Goal: Complete application form

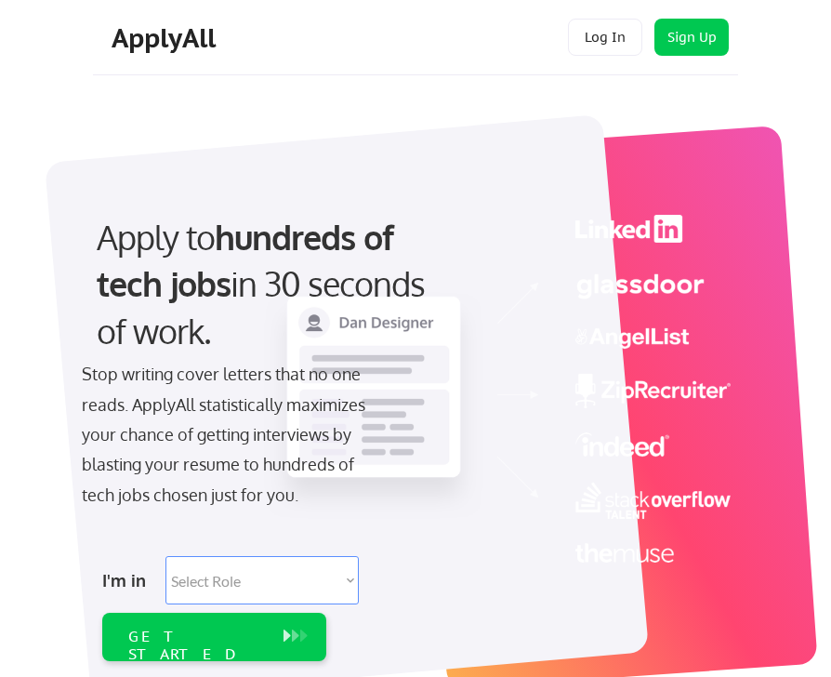
click at [248, 584] on select "Select Role Software Engineering Product Management Customer Success Sales UI/U…" at bounding box center [261, 580] width 193 height 48
select select ""marketing___comms""
click at [165, 556] on select "Select Role Software Engineering Product Management Customer Success Sales UI/U…" at bounding box center [261, 580] width 193 height 48
select select ""marketing___comms""
click at [257, 639] on div "GET STARTED" at bounding box center [196, 644] width 137 height 35
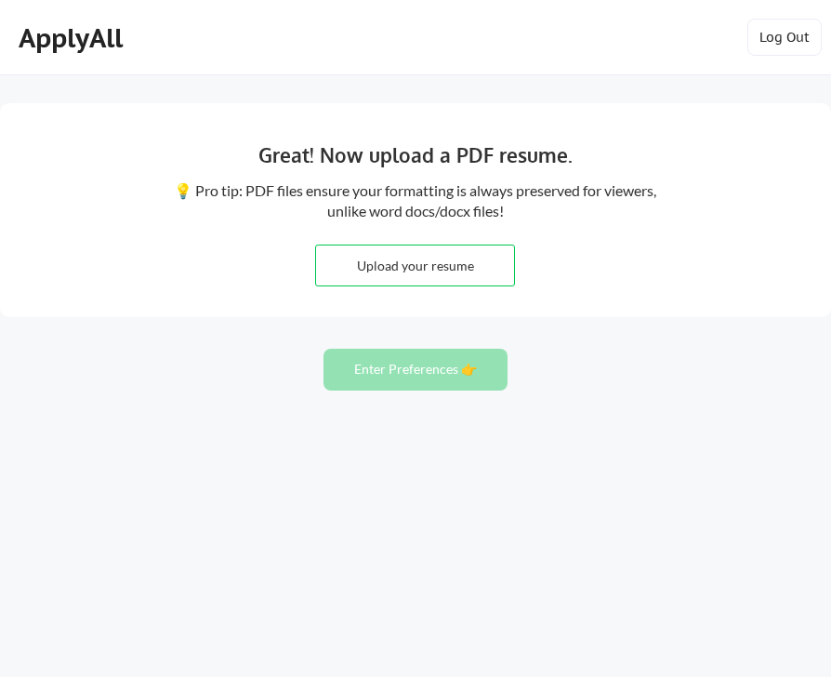
click at [408, 274] on input "file" at bounding box center [415, 265] width 198 height 40
type input "C:\fakepath\[PERSON_NAME]-Resume.pdf"
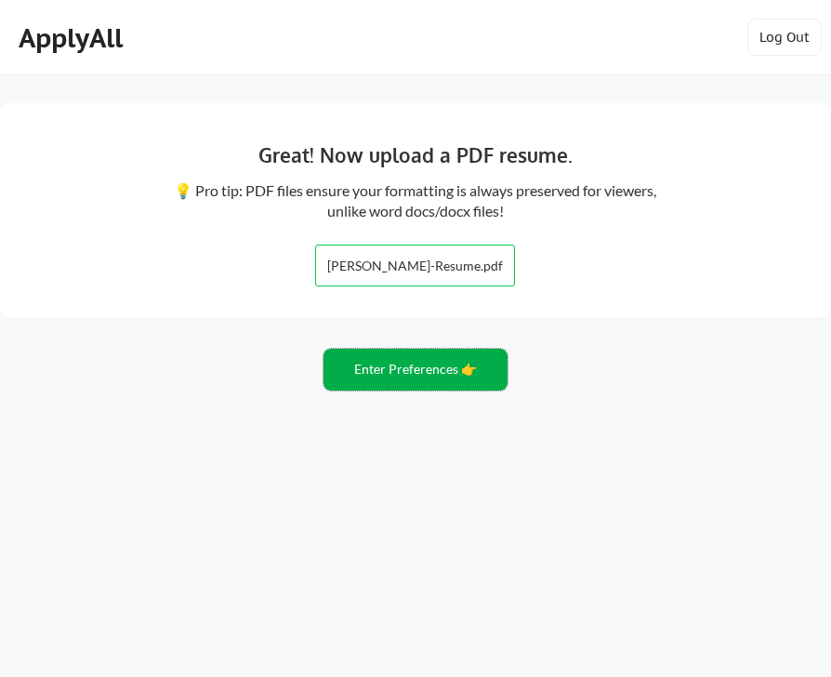
click at [462, 360] on button "Enter Preferences 👉" at bounding box center [415, 370] width 184 height 42
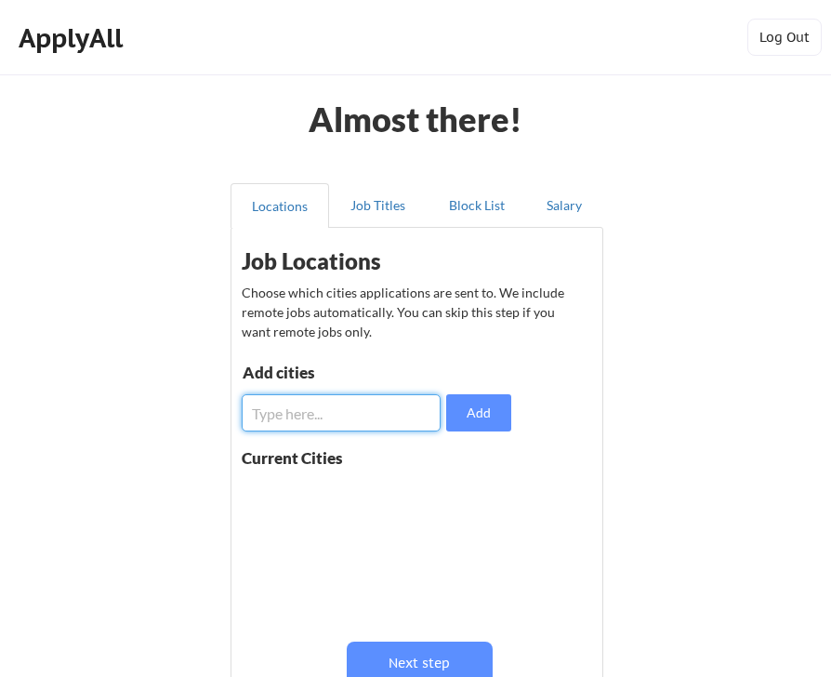
click at [416, 412] on input "input" at bounding box center [341, 412] width 199 height 37
type input "austin, texas"
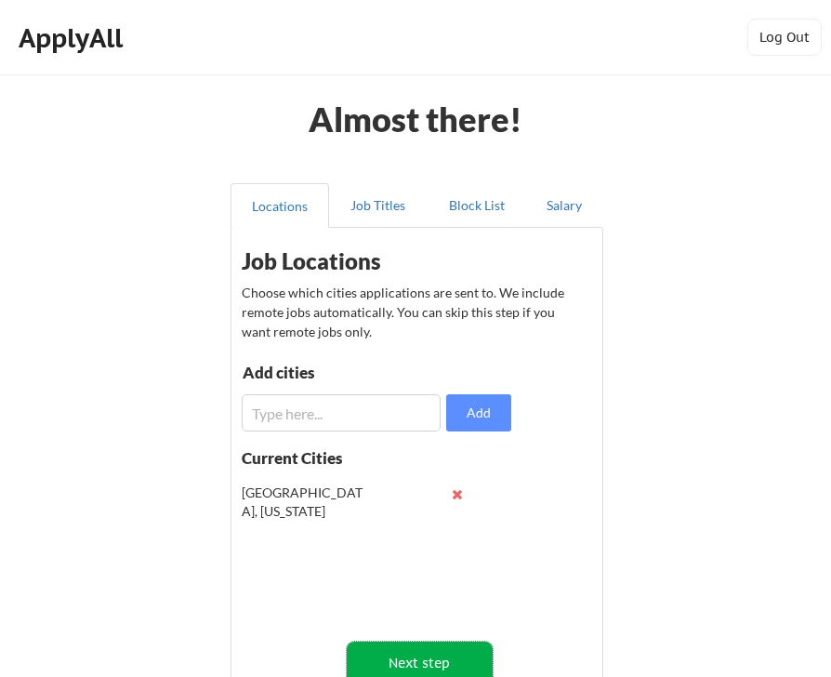
click at [427, 656] on button "Next step" at bounding box center [420, 662] width 146 height 42
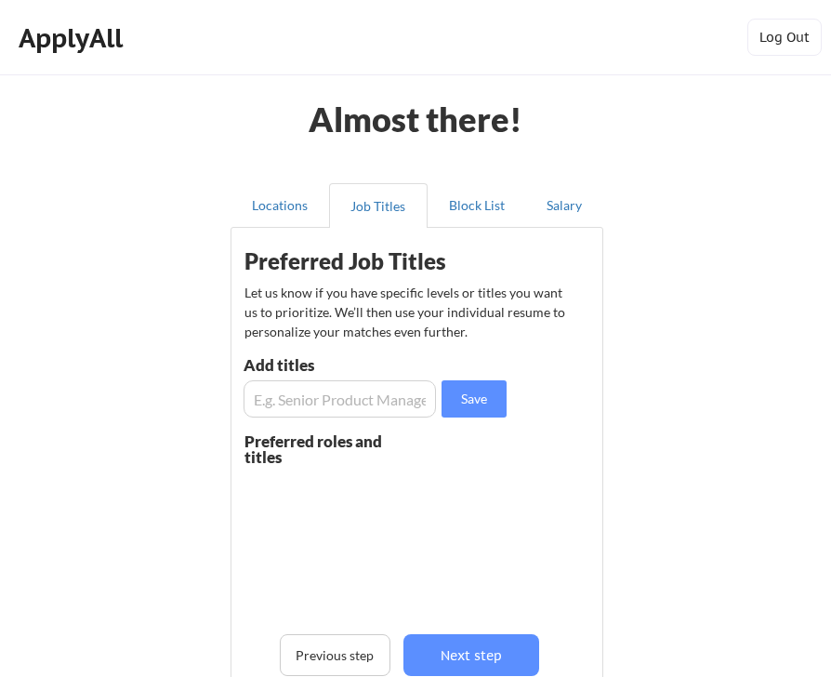
click at [369, 411] on input "input" at bounding box center [340, 398] width 192 height 37
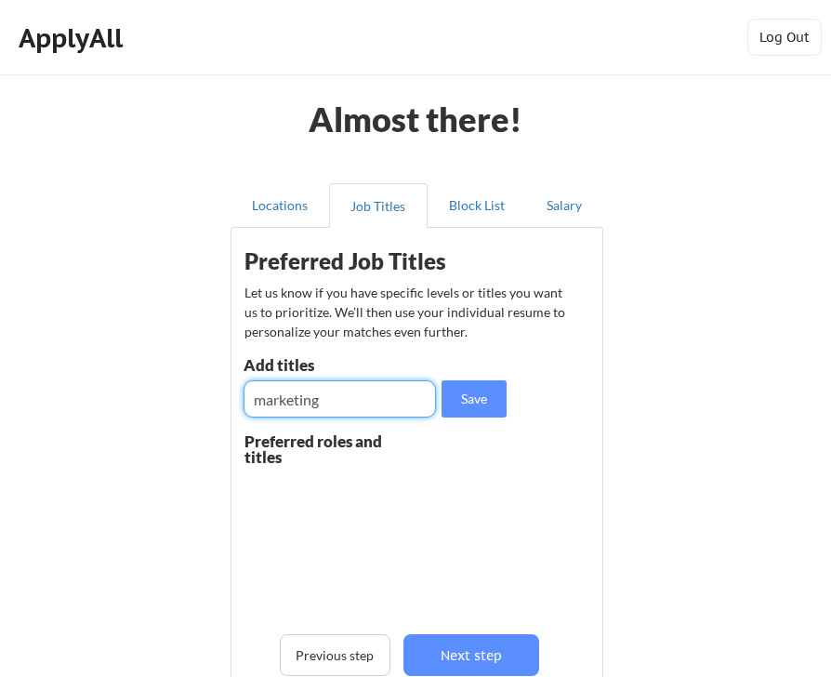
type input "marketing"
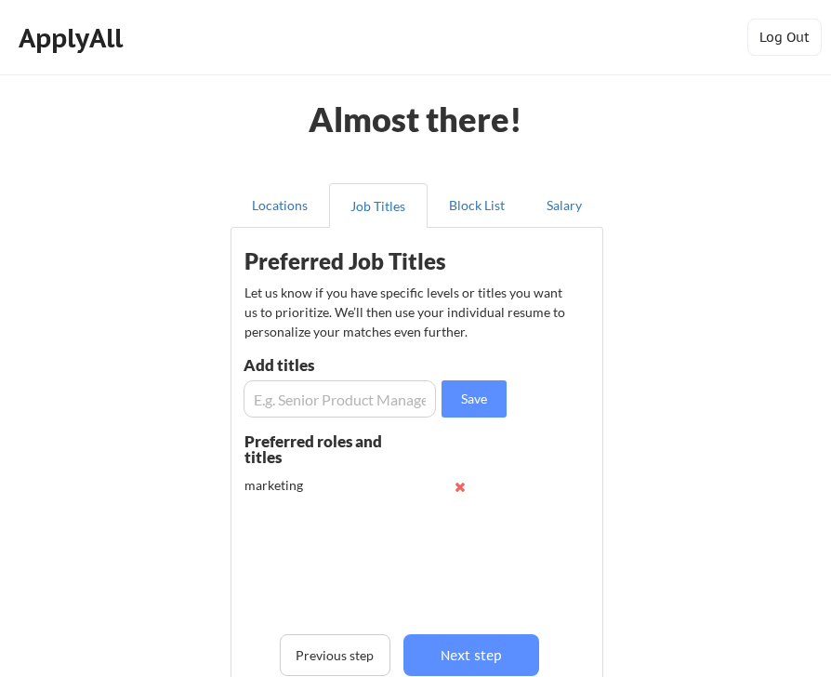
click at [346, 399] on input "input" at bounding box center [340, 398] width 192 height 37
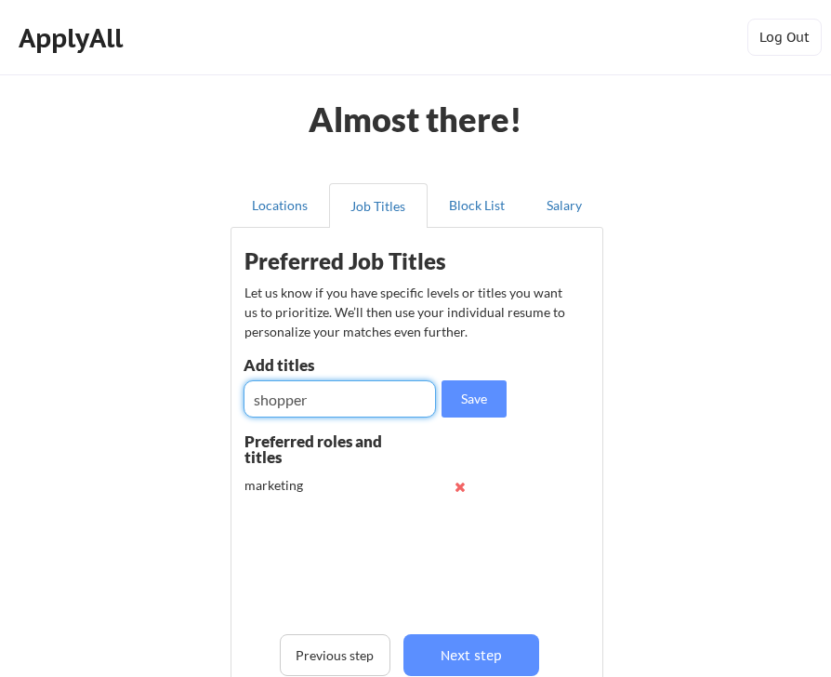
type input "shopper"
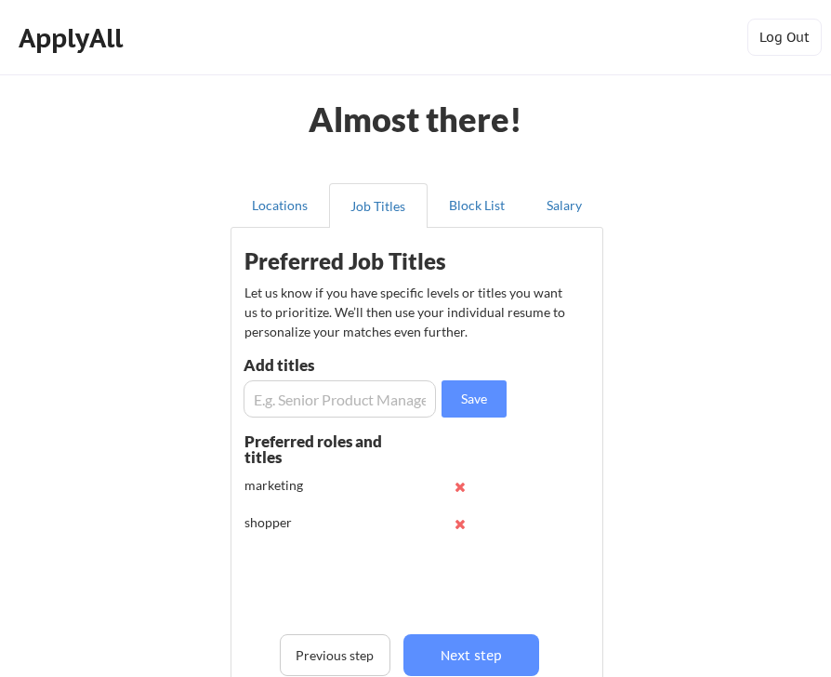
click at [303, 404] on input "input" at bounding box center [340, 398] width 192 height 37
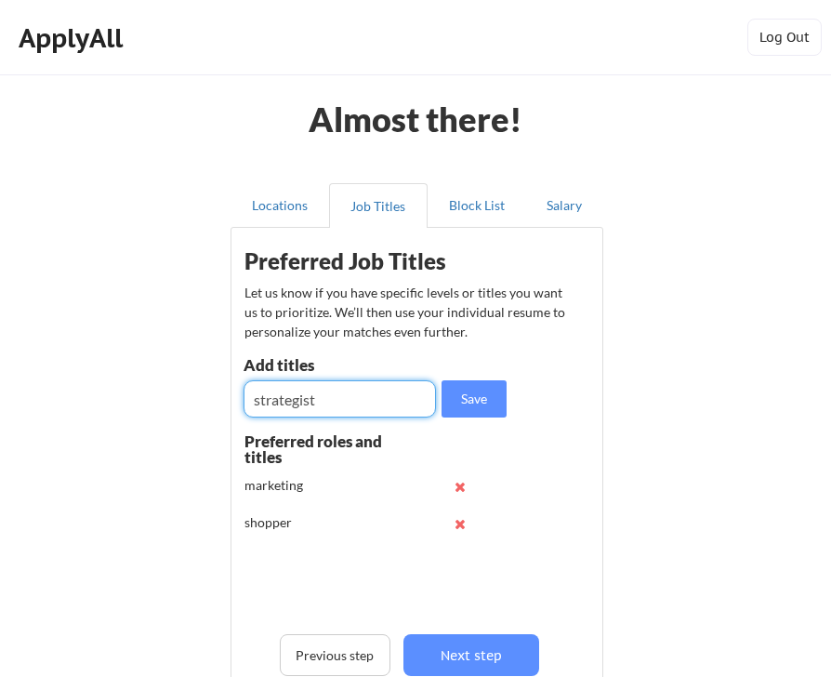
type input "strategist"
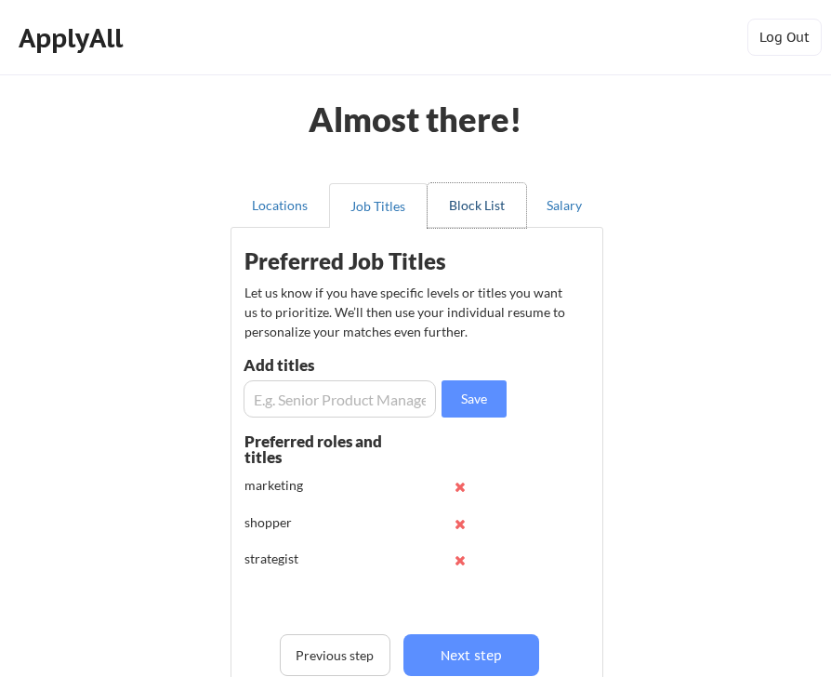
click at [464, 212] on button "Block List" at bounding box center [477, 205] width 99 height 45
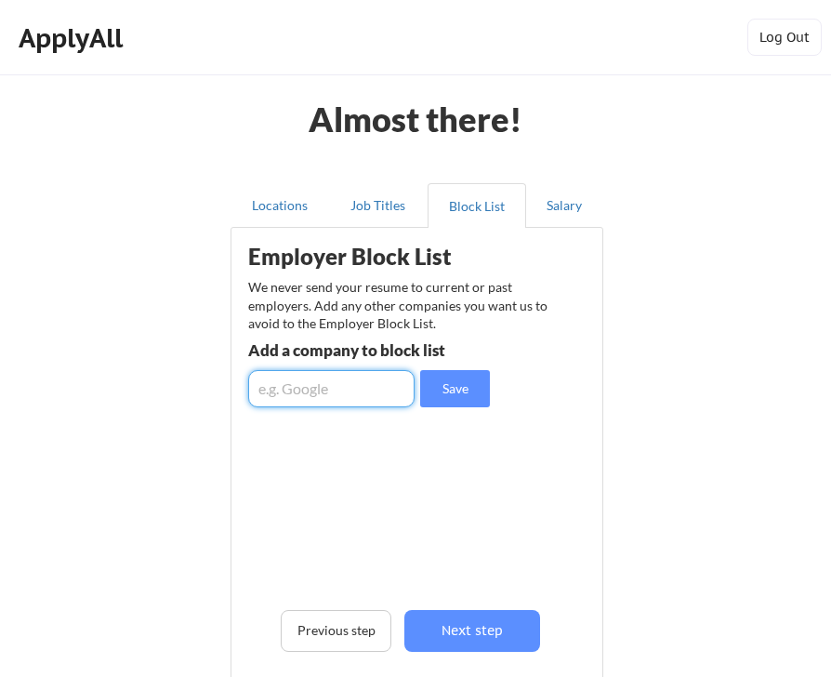
click at [355, 392] on input "input" at bounding box center [331, 388] width 166 height 37
type input "bazaarvoice"
click at [306, 391] on input "input" at bounding box center [331, 388] width 166 height 37
type input "g"
type input "s"
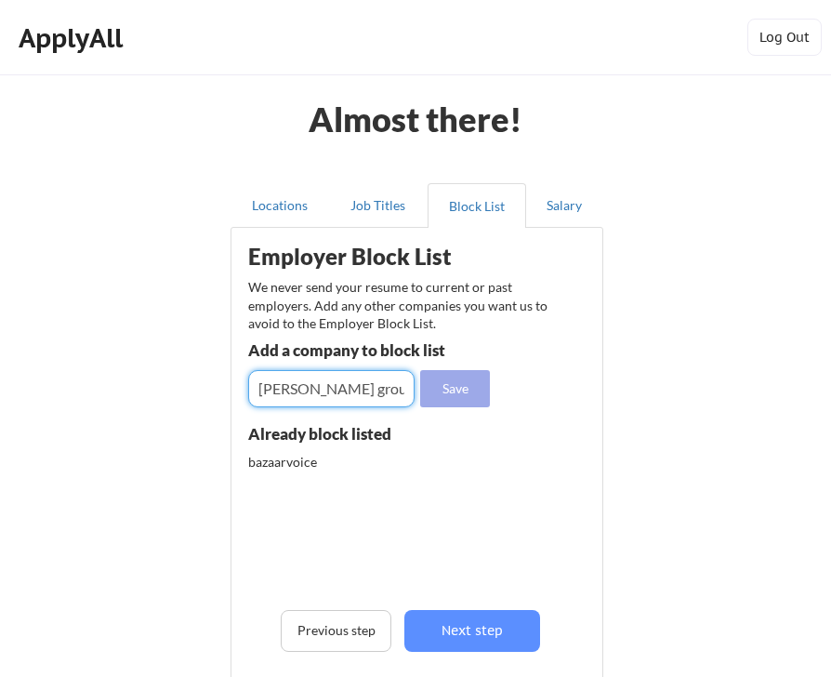
type input "Gerson lehrman group"
click at [464, 379] on button "Save" at bounding box center [455, 388] width 70 height 37
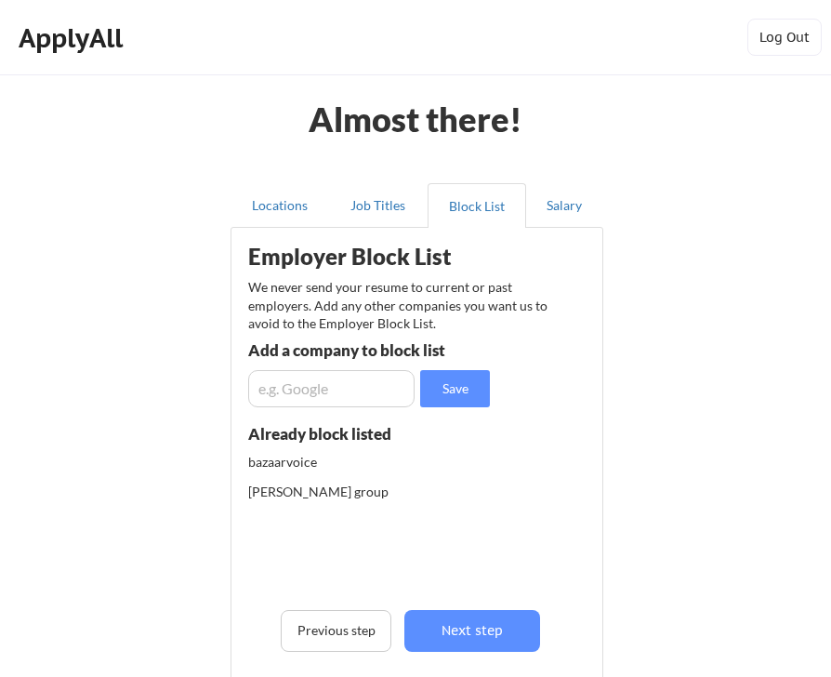
click at [349, 397] on input "input" at bounding box center [331, 388] width 166 height 37
type input "glg"
click at [291, 397] on input "input" at bounding box center [331, 388] width 166 height 37
type input "bv"
click at [557, 218] on button "Salary" at bounding box center [564, 205] width 77 height 45
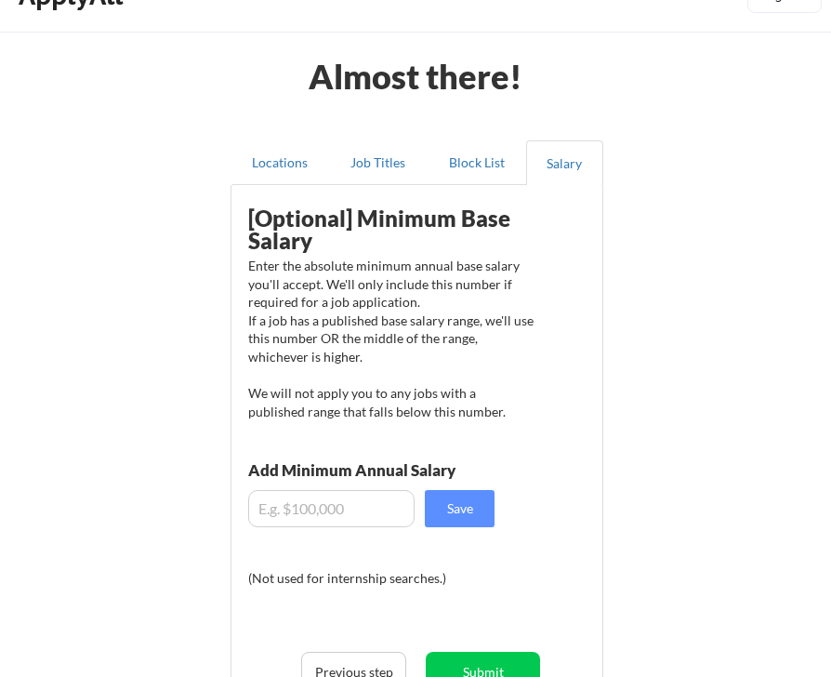
scroll to position [45, 0]
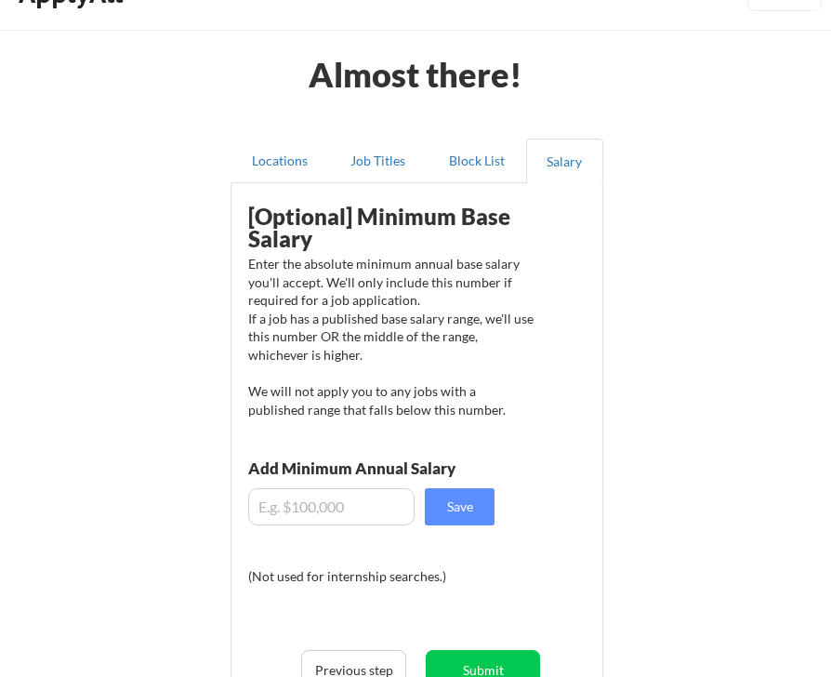
click at [363, 516] on input "input" at bounding box center [331, 506] width 166 height 37
type input "$90,000"
click at [455, 517] on button "Save" at bounding box center [460, 506] width 70 height 37
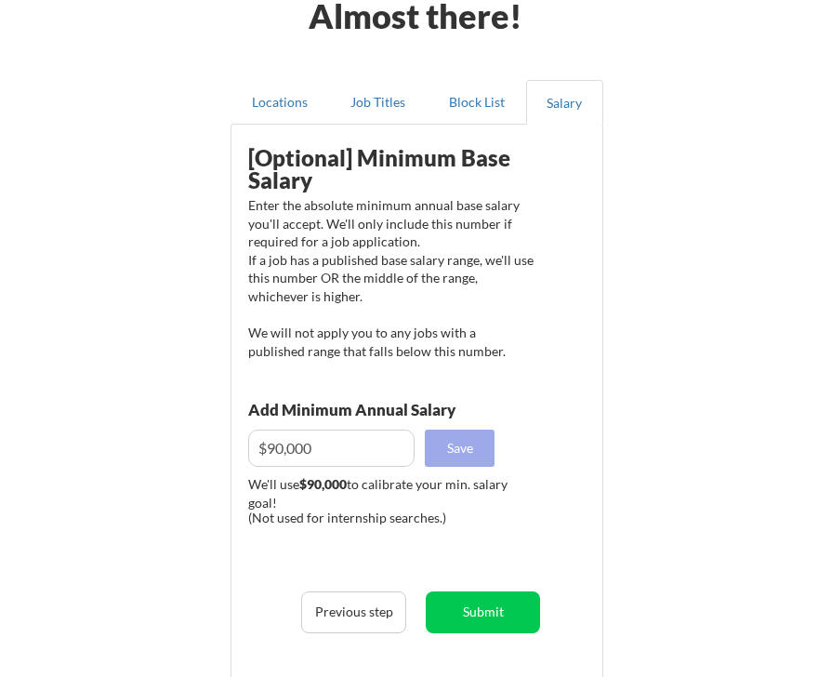
scroll to position [124, 0]
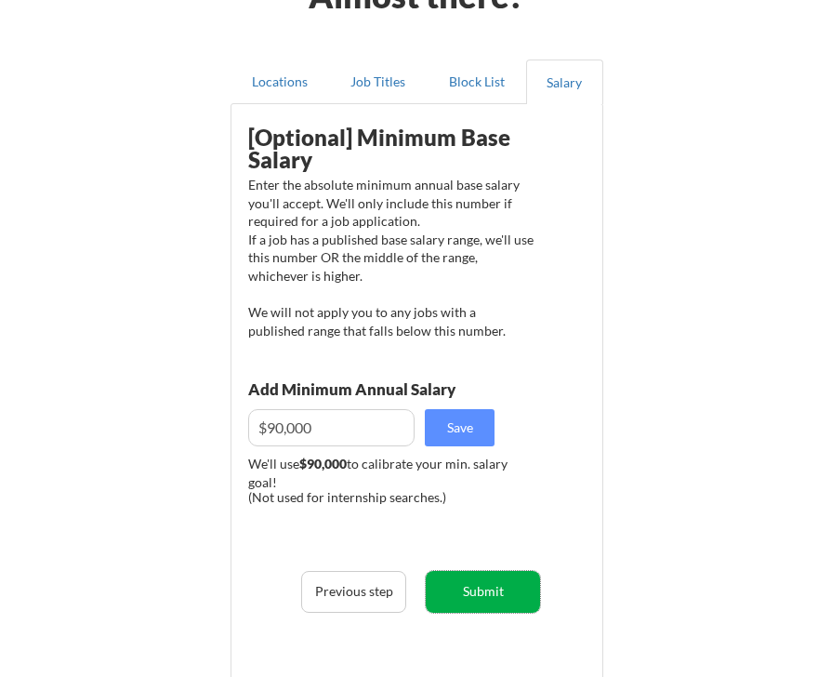
click at [489, 596] on button "Submit" at bounding box center [483, 592] width 114 height 42
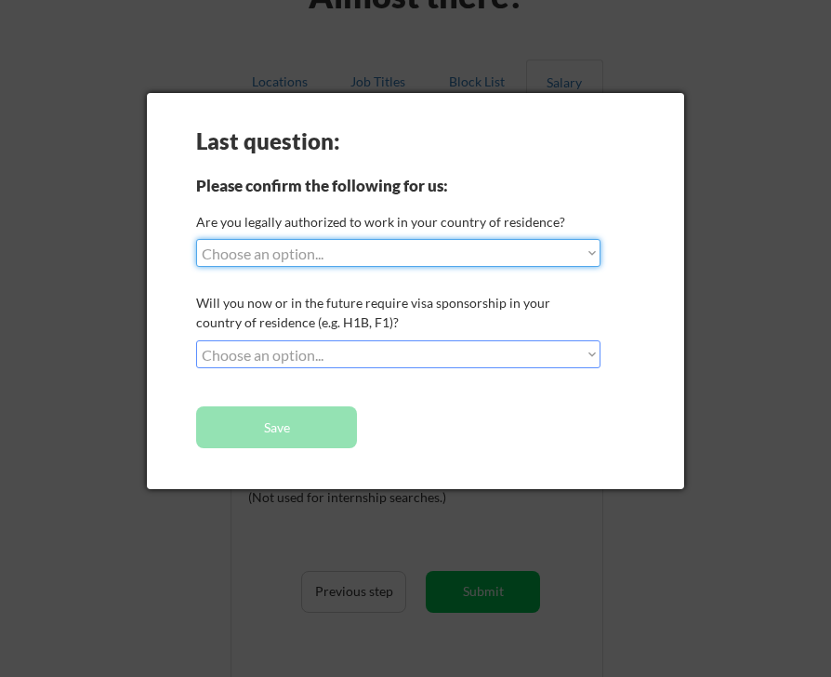
click at [416, 265] on select "Choose an option... Yes, I am a US Citizen Yes, I am a Canadian Citizen Yes, I …" at bounding box center [398, 253] width 404 height 28
select select ""yes__i_am_a_us_citizen""
click at [196, 239] on select "Choose an option... Yes, I am a US Citizen Yes, I am a Canadian Citizen Yes, I …" at bounding box center [398, 253] width 404 height 28
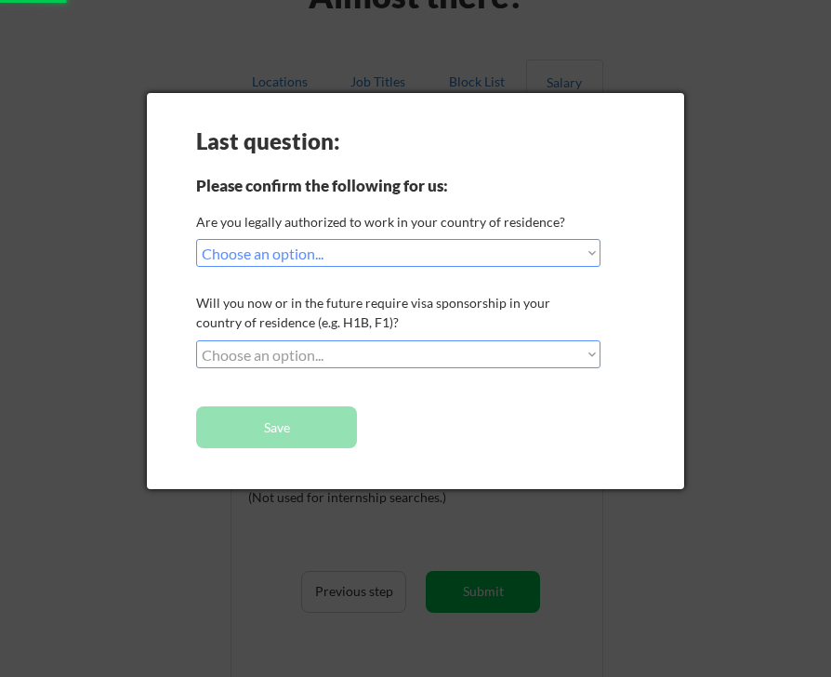
click at [416, 353] on select "Choose an option... No, I will not need sponsorship Yes, I will need sponsorship" at bounding box center [398, 354] width 404 height 28
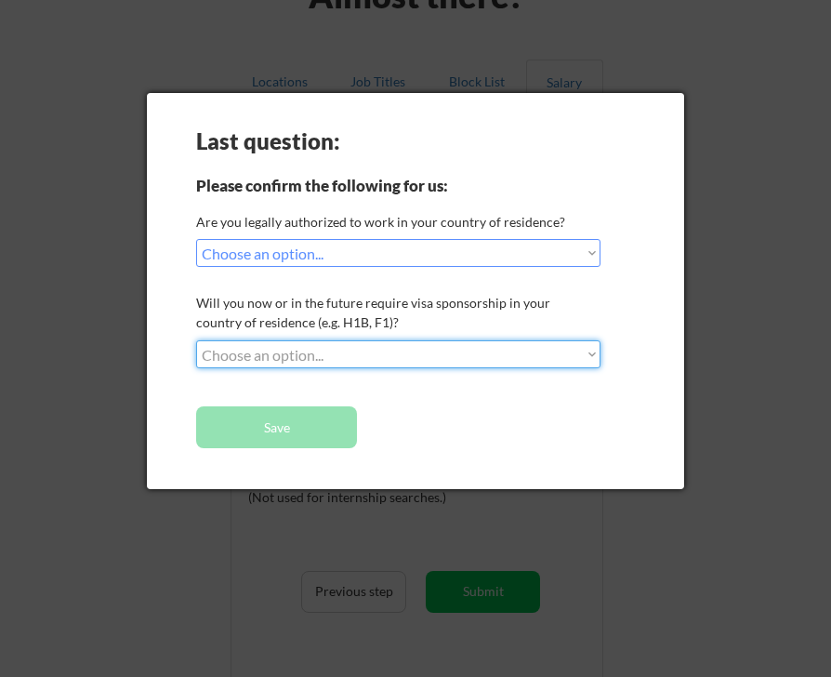
select select ""no__i_will_not_need_sponsorship""
click at [196, 340] on select "Choose an option... No, I will not need sponsorship Yes, I will need sponsorship" at bounding box center [398, 354] width 404 height 28
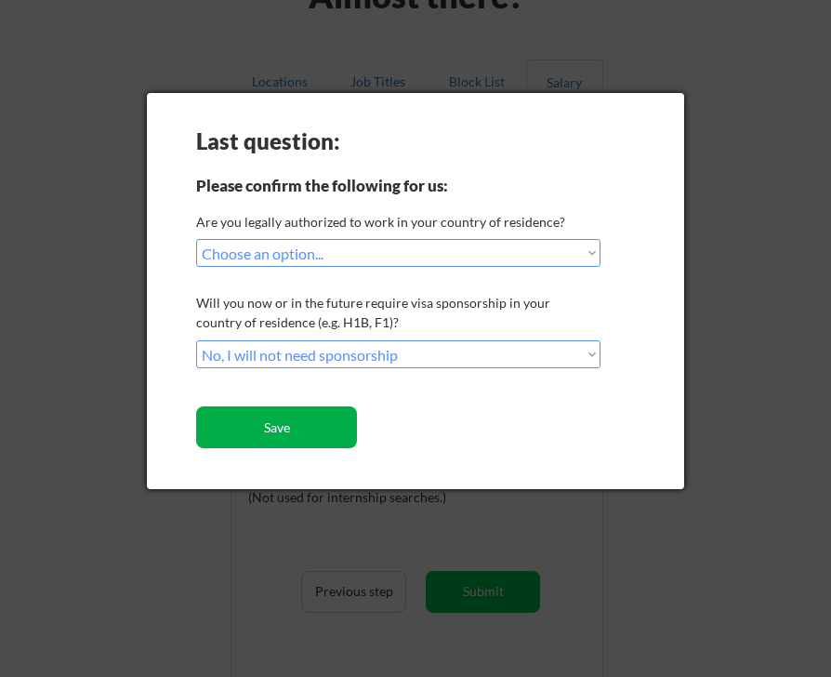
click at [297, 439] on button "Save" at bounding box center [276, 427] width 161 height 42
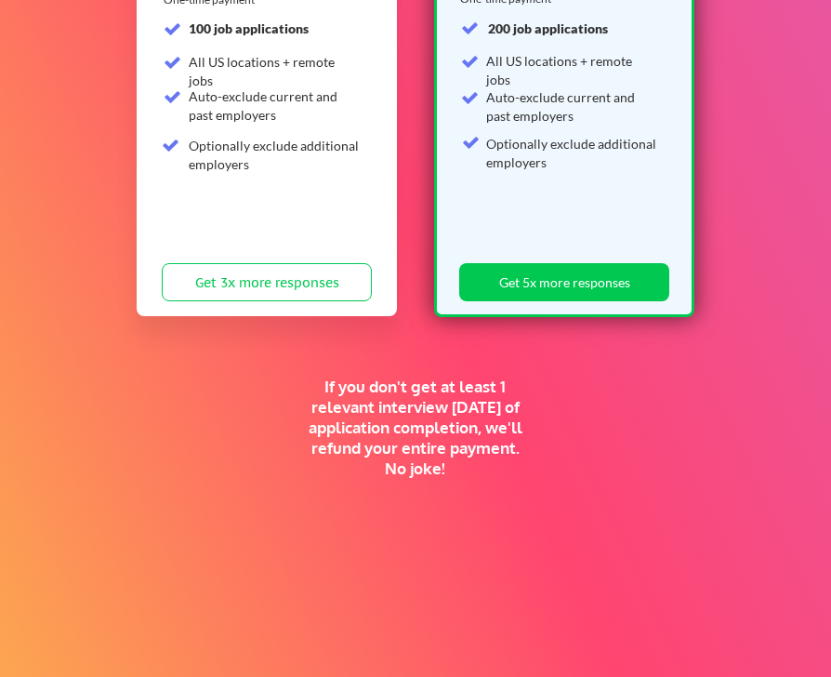
scroll to position [497, 0]
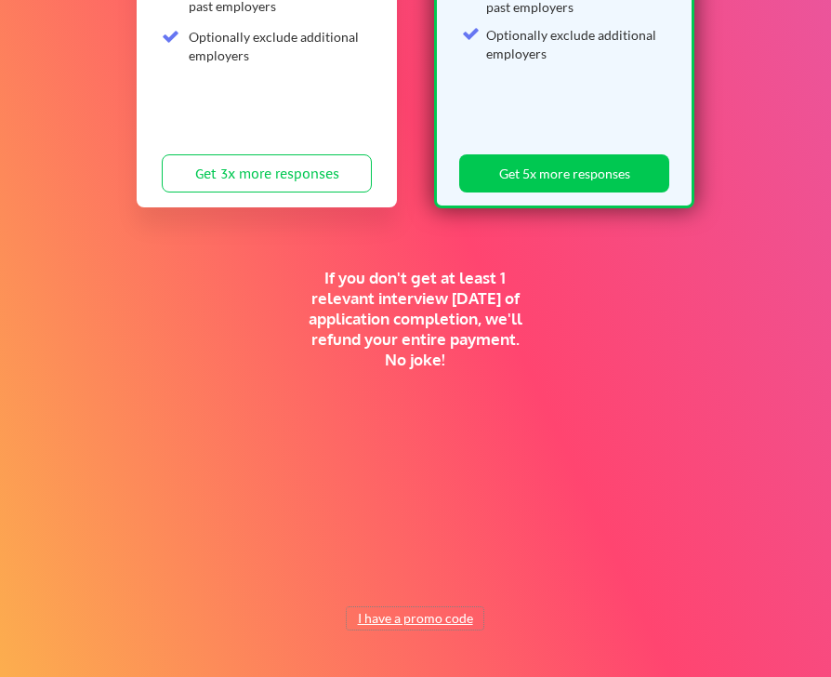
click at [403, 618] on button "I have a promo code" at bounding box center [415, 618] width 137 height 22
